Goal: Task Accomplishment & Management: Manage account settings

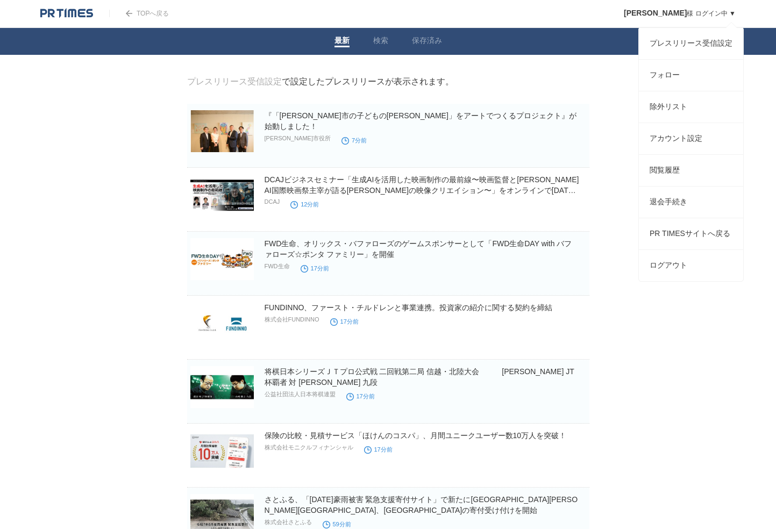
click at [733, 11] on link "[PERSON_NAME] ログイン中 ▼" at bounding box center [680, 14] width 112 height 8
click at [676, 214] on link "退会手続き" at bounding box center [691, 202] width 104 height 31
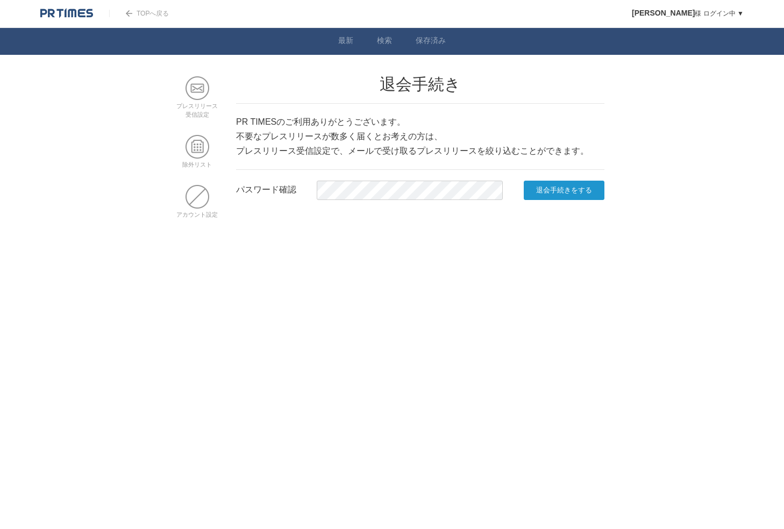
click at [557, 184] on input "退会手続きをする" at bounding box center [564, 190] width 81 height 19
